Goal: Navigation & Orientation: Find specific page/section

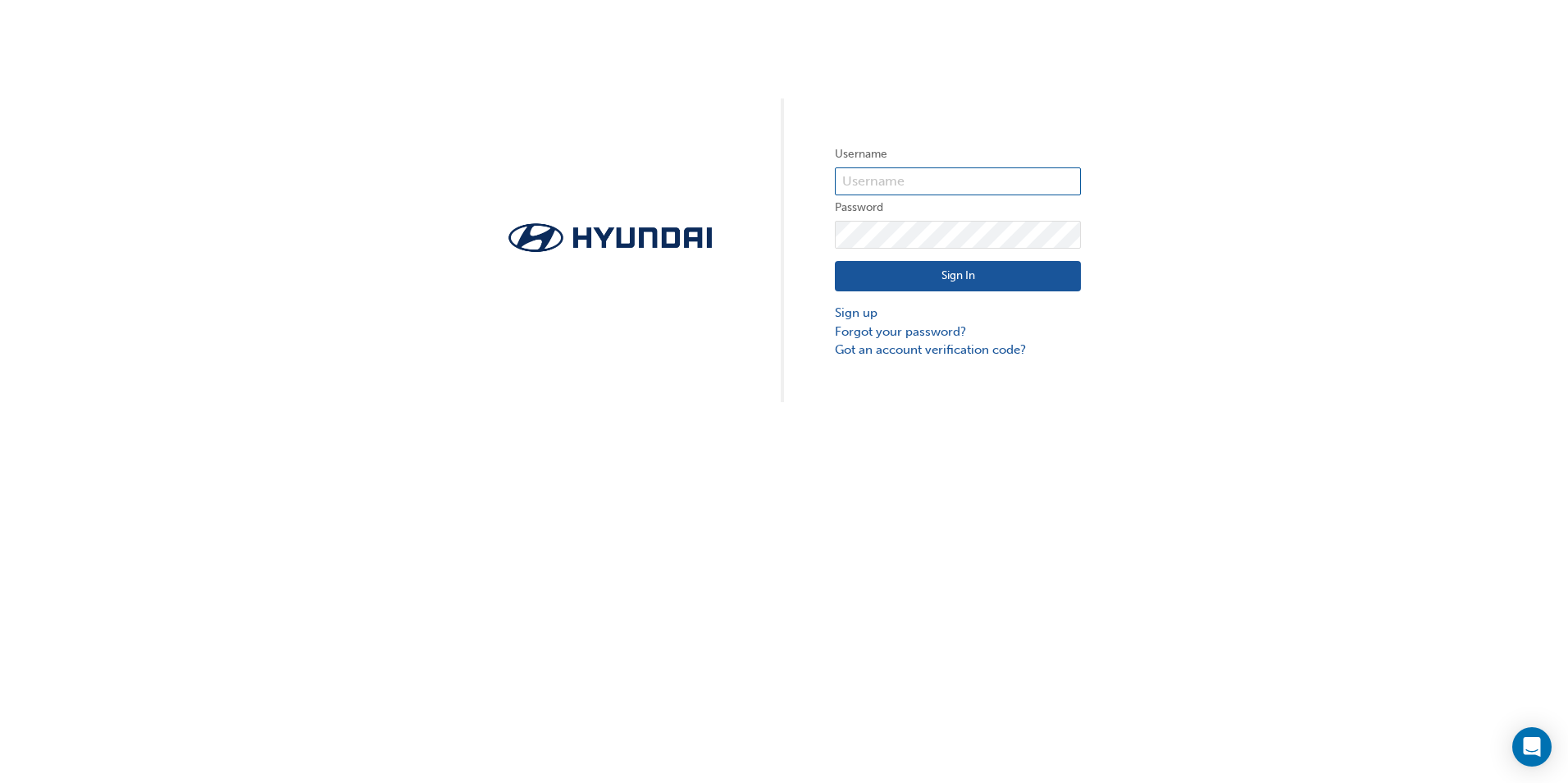
type input "36515"
click at [993, 273] on button "Sign In" at bounding box center [958, 276] width 246 height 31
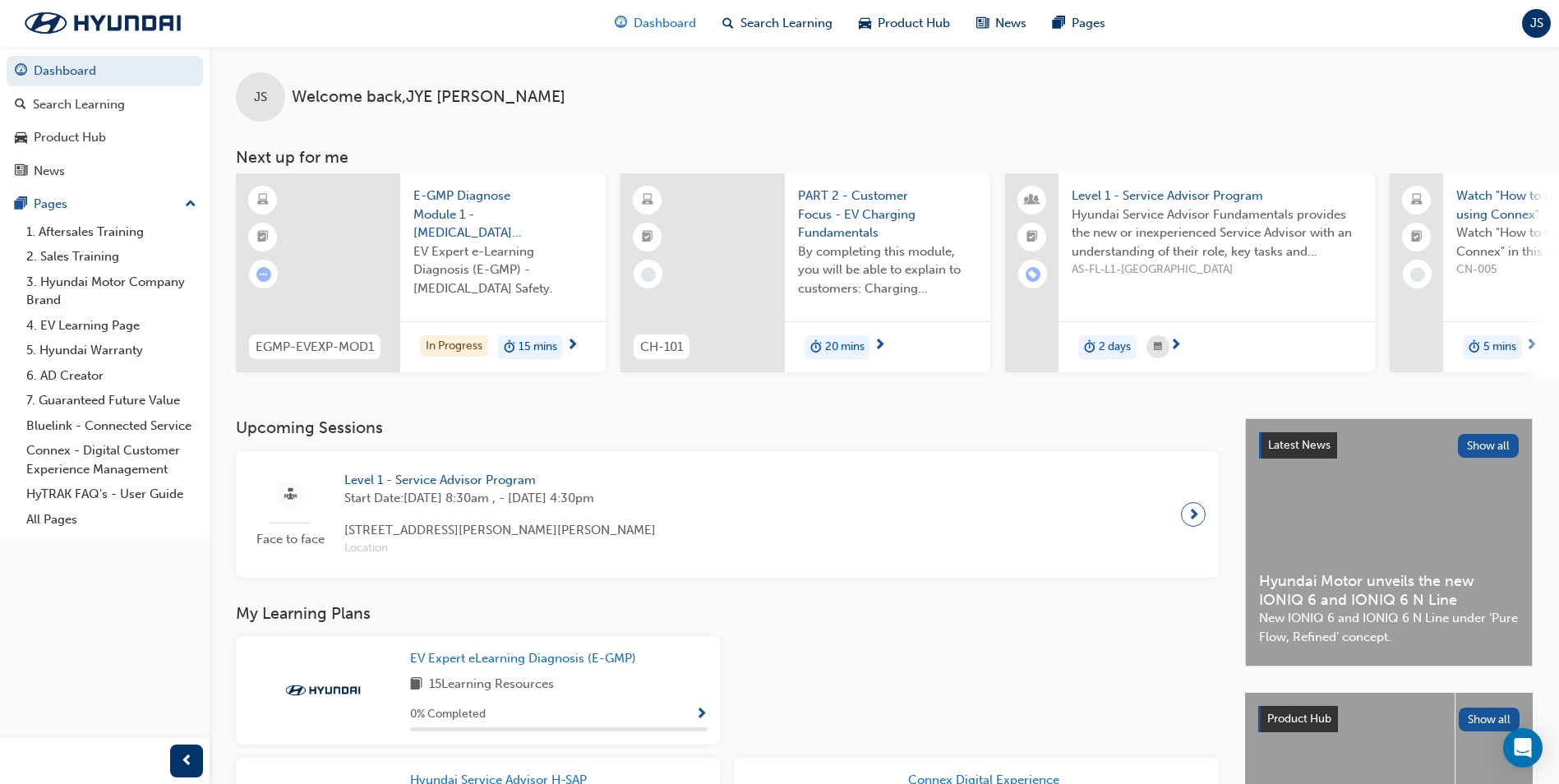
click at [647, 7] on div "Dashboard" at bounding box center [655, 23] width 108 height 34
click at [637, 29] on span "Dashboard" at bounding box center [664, 23] width 62 height 19
click at [1530, 22] on span "JS" at bounding box center [1536, 23] width 13 height 19
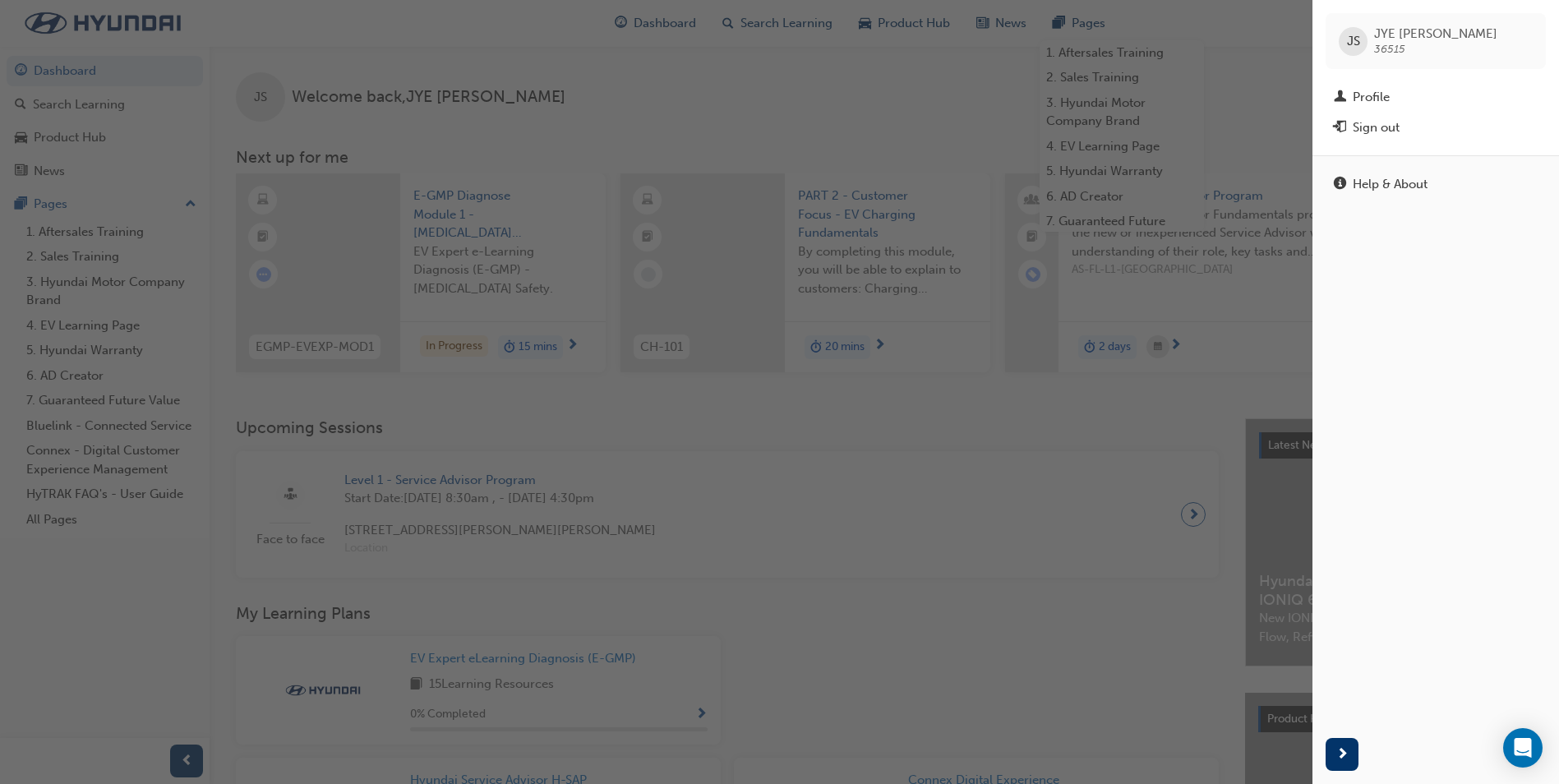
click at [861, 136] on div "button" at bounding box center [656, 392] width 1313 height 784
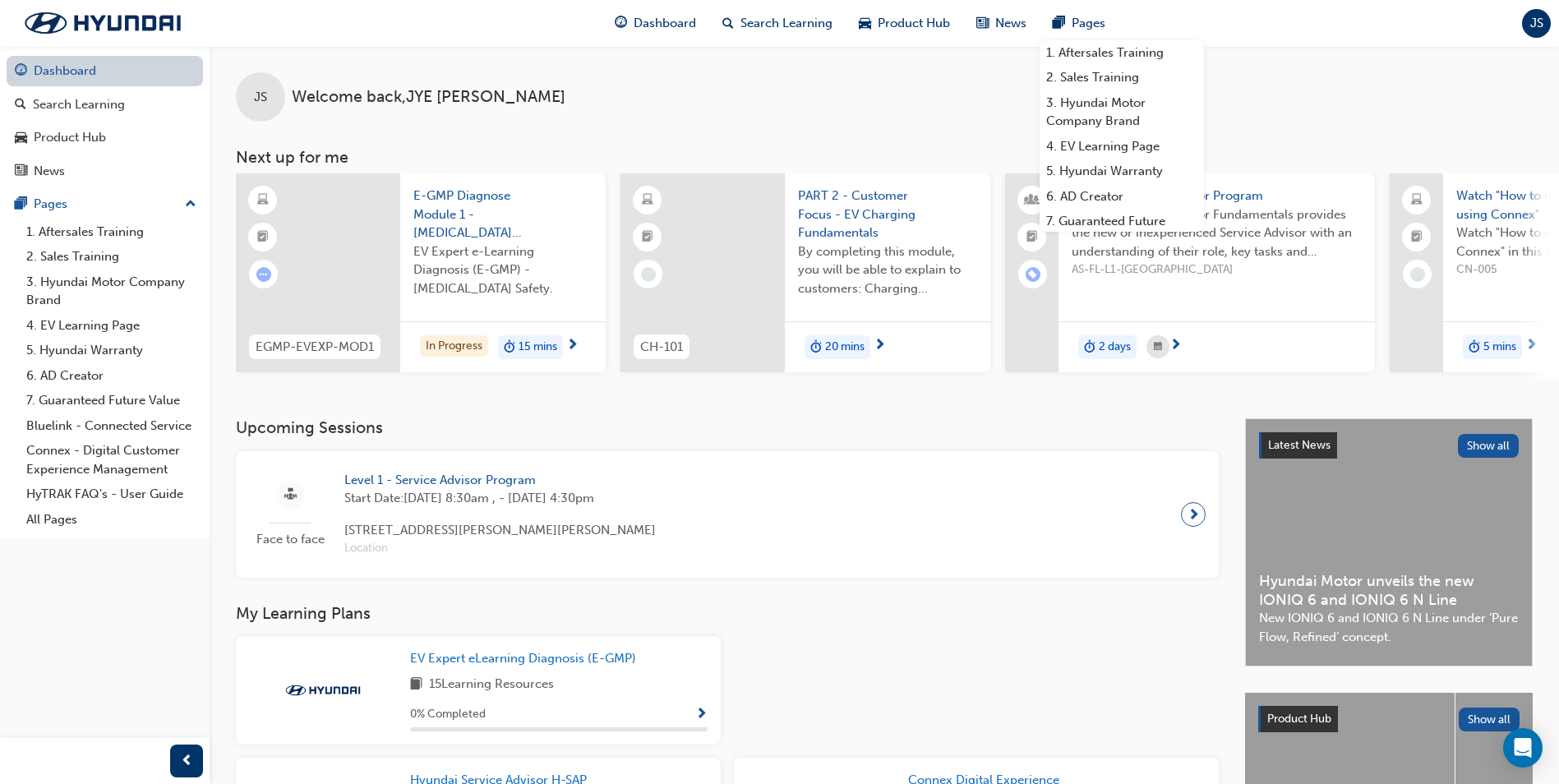
click at [107, 59] on link "Dashboard" at bounding box center [104, 70] width 196 height 30
click at [181, 756] on span "prev-icon" at bounding box center [187, 761] width 13 height 21
